Goal: Task Accomplishment & Management: Manage account settings

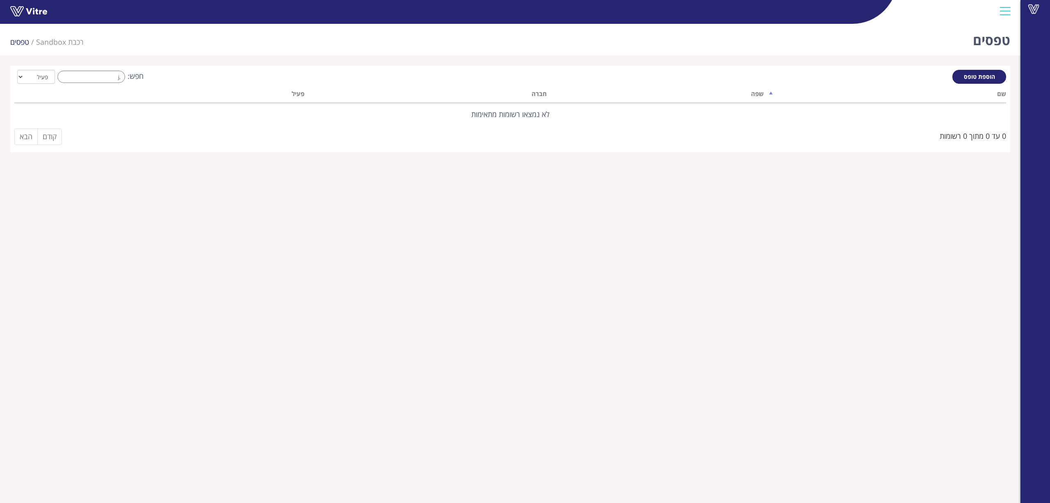
type input ","
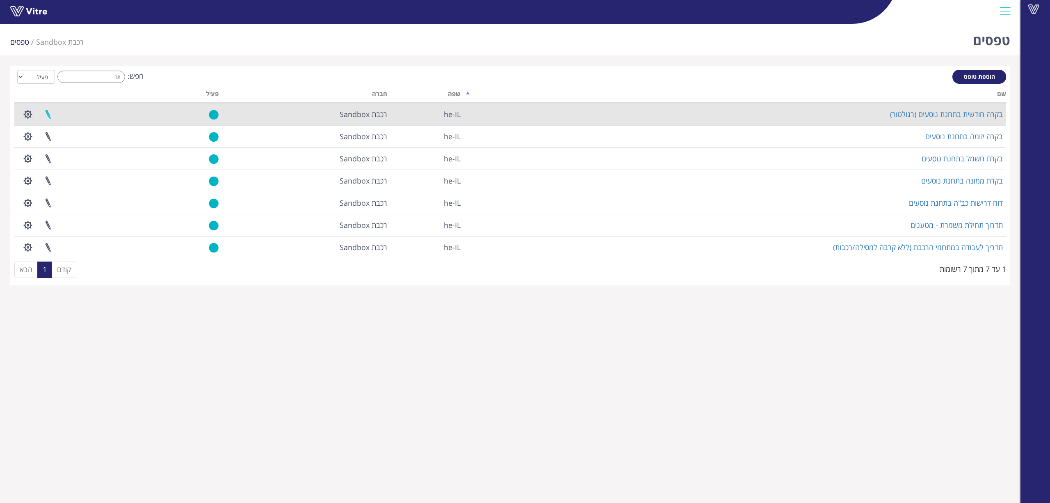
type input "תח"
click at [48, 112] on link at bounding box center [48, 114] width 21 height 22
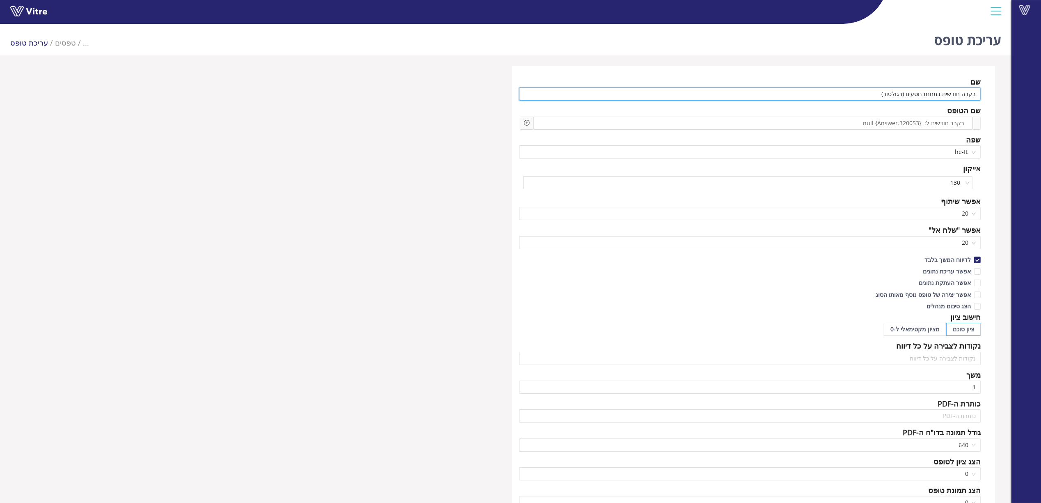
drag, startPoint x: 886, startPoint y: 94, endPoint x: 1026, endPoint y: 94, distance: 139.9
click at [1026, 94] on div "Vitre עריכת טופס ... טפסים עריכת טופס שם בקרה חודשית בתחנת נוסעים (רגולטור) שם …" at bounding box center [520, 437] width 1041 height 832
paste input "יקה חודשית בתחנות רכבת"
type input "בדיקה חודשית בתחנות רכבת (רגולטור)"
click at [849, 68] on div "שם בדיקה חודשית בתחנות רכבת (רגולטור) שם הטופס בקרב חודשית ל: {320053.Answer} n…" at bounding box center [753, 355] width 483 height 579
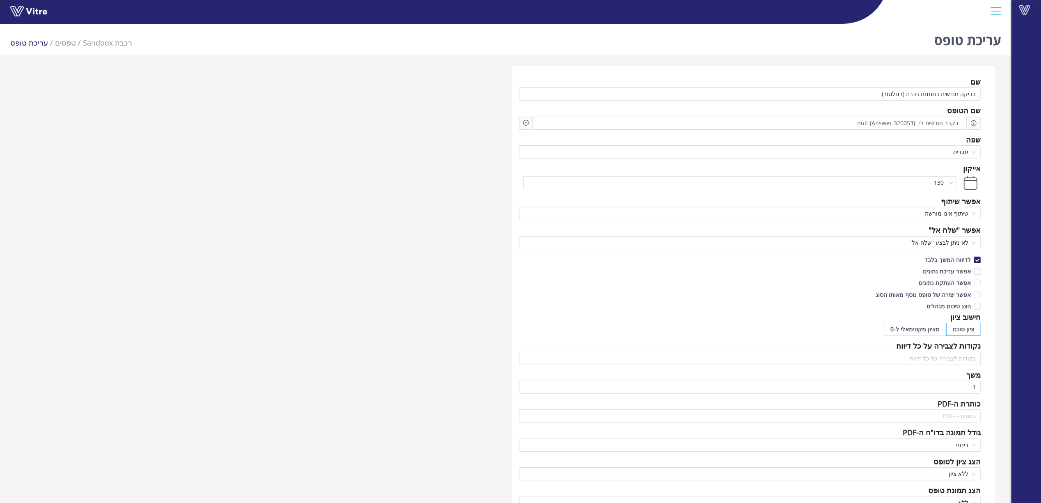
click at [420, 304] on div "שם בדיקה חודשית בתחנות רכבת (רגולטור) שם הטופס בקרב חודשית ל: {320053.Answer} n…" at bounding box center [505, 355] width 991 height 579
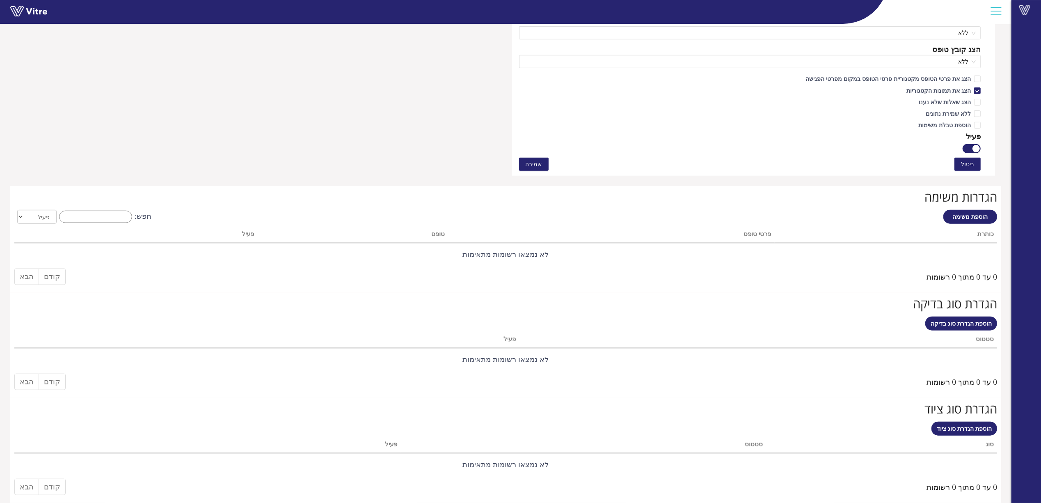
click at [541, 163] on button "שמירה" at bounding box center [534, 164] width 30 height 13
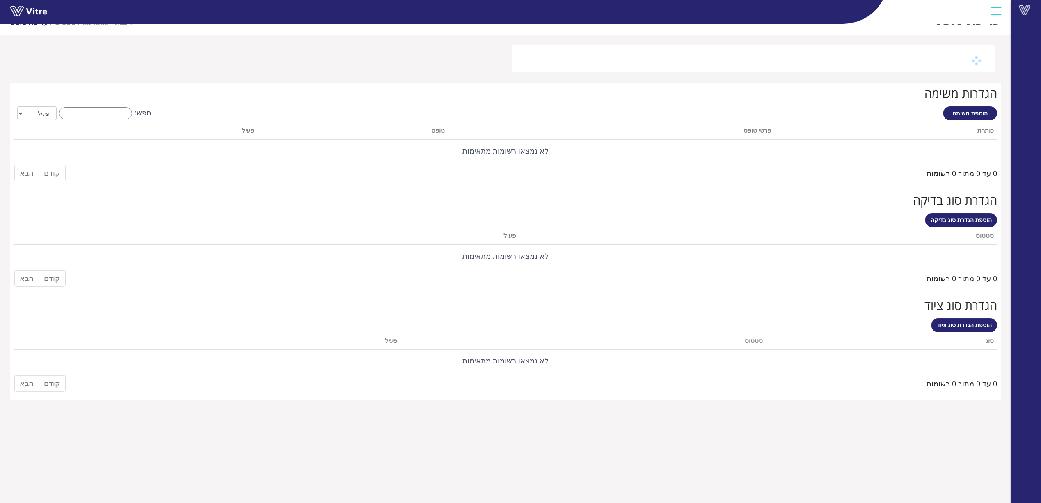
scroll to position [21, 0]
